Goal: Navigation & Orientation: Find specific page/section

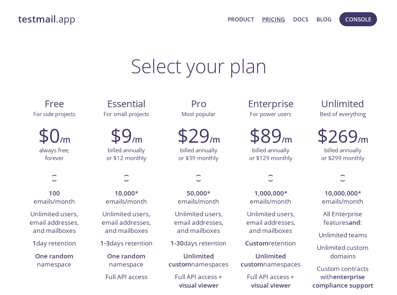
drag, startPoint x: 243, startPoint y: 16, endPoint x: 270, endPoint y: 32, distance: 31.2
click at [243, 16] on link "Product" at bounding box center [241, 19] width 26 height 10
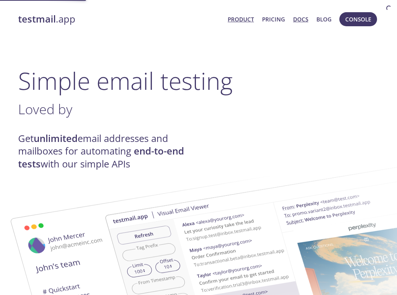
click at [306, 21] on link "Docs" at bounding box center [300, 19] width 15 height 10
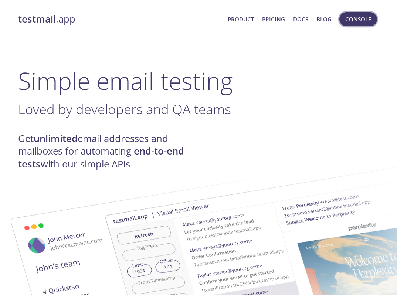
click at [373, 18] on button "Console" at bounding box center [359, 19] width 38 height 14
